Goal: Information Seeking & Learning: Compare options

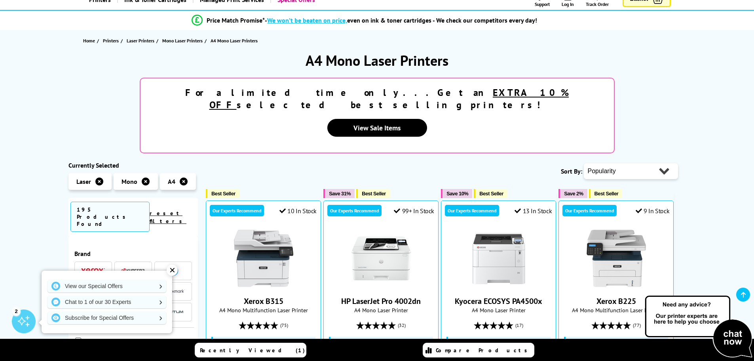
scroll to position [198, 0]
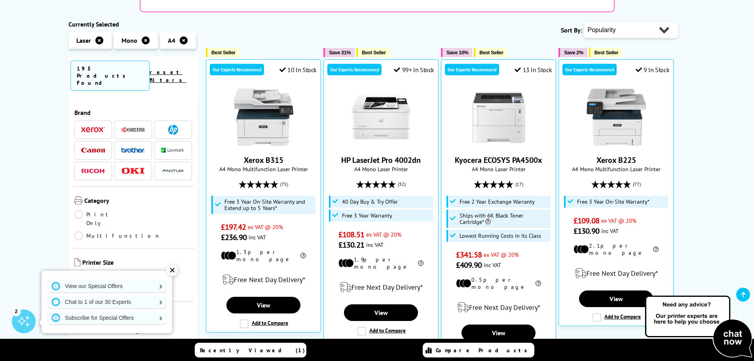
click at [129, 147] on img at bounding box center [133, 150] width 24 height 6
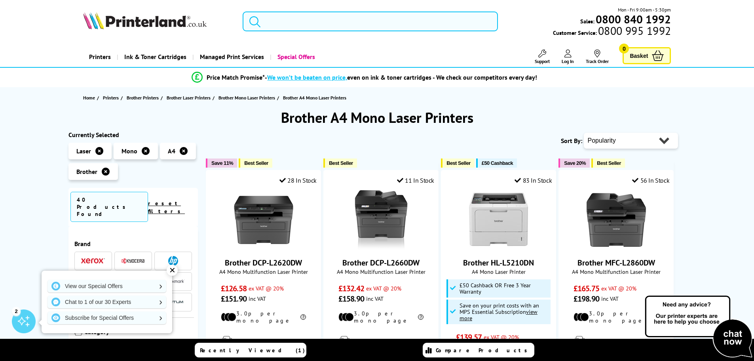
click at [350, 23] on input "search" at bounding box center [370, 21] width 255 height 20
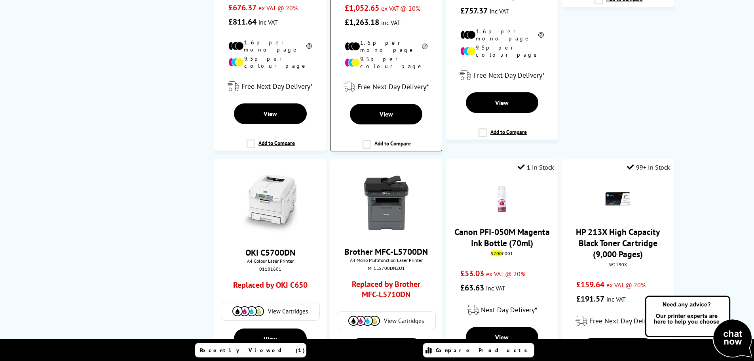
scroll to position [1148, 0]
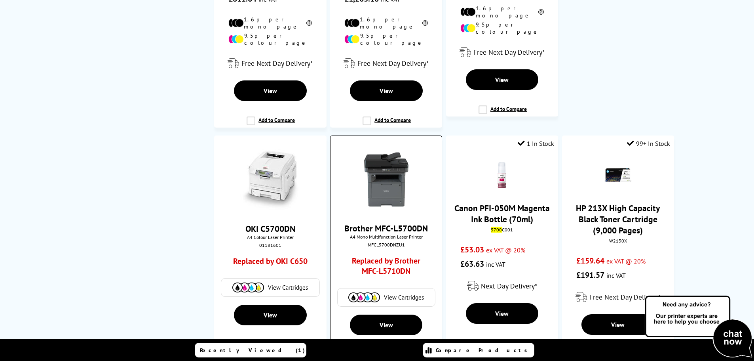
type input "5700"
click at [384, 150] on img at bounding box center [386, 179] width 59 height 59
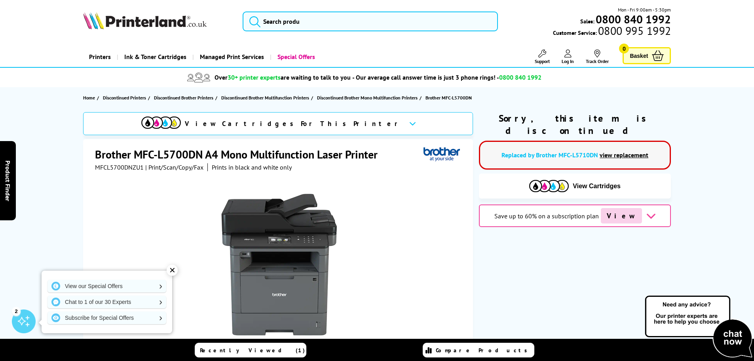
click at [622, 151] on link "view replacement" at bounding box center [624, 155] width 49 height 8
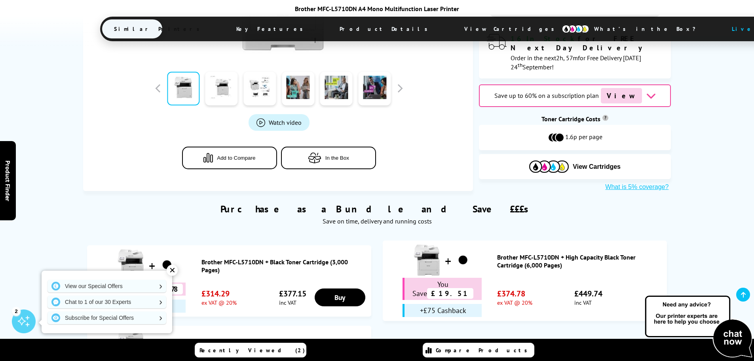
scroll to position [435, 0]
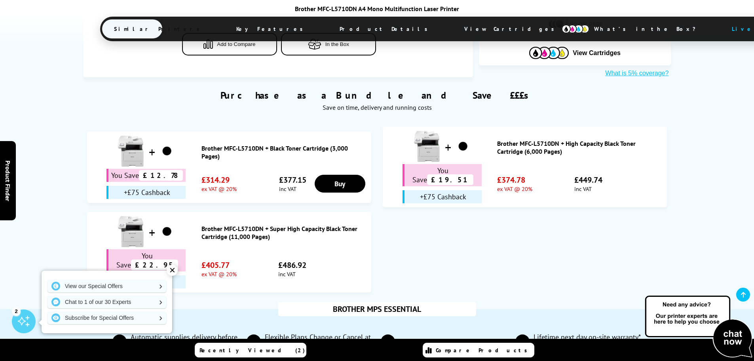
click at [453, 28] on span "View Cartridges" at bounding box center [513, 29] width 121 height 21
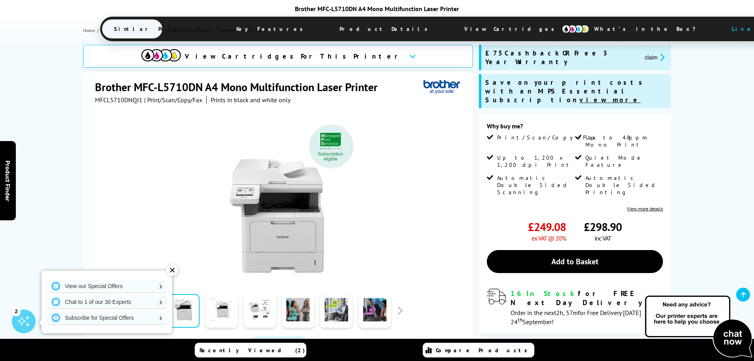
scroll to position [0, 0]
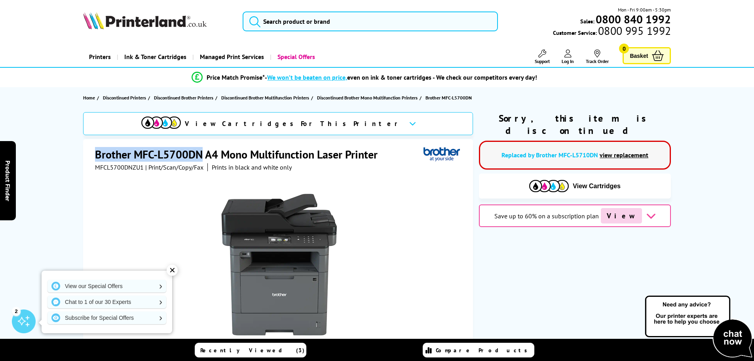
drag, startPoint x: 204, startPoint y: 153, endPoint x: 91, endPoint y: 152, distance: 113.2
click at [91, 152] on div "Brother MFC-L5700DN A4 Mono Multifunction Laser Printer MFCL5700DNZU1 | Print/S…" at bounding box center [278, 309] width 390 height 341
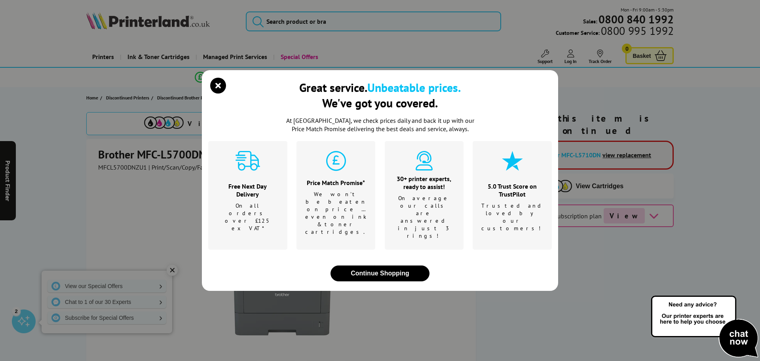
drag, startPoint x: 116, startPoint y: 153, endPoint x: 97, endPoint y: 118, distance: 39.9
click at [36, 163] on div "Great service. Unbeatable prices. We've got you covered. At [GEOGRAPHIC_DATA], …" at bounding box center [380, 180] width 760 height 361
